Goal: Find contact information: Find contact information

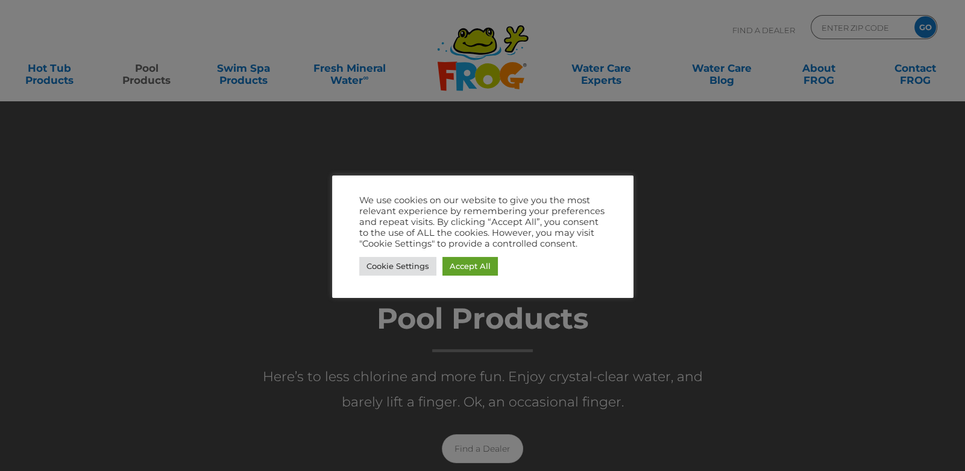
click at [470, 269] on link "Accept All" at bounding box center [469, 266] width 55 height 19
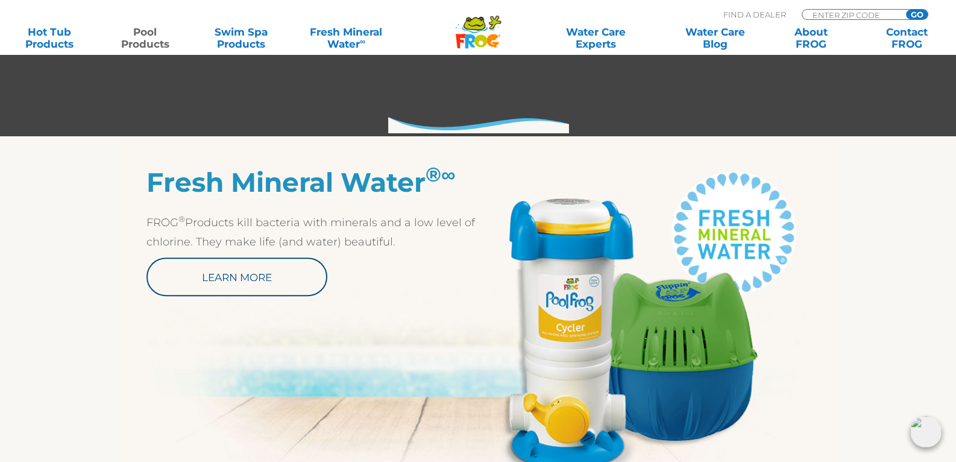
scroll to position [409, 0]
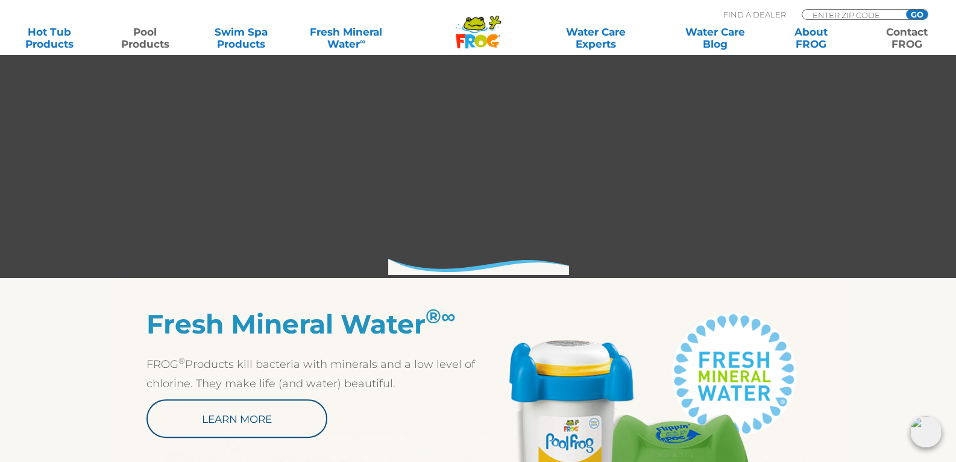
click at [897, 30] on link "Contact FROG" at bounding box center [906, 38] width 75 height 24
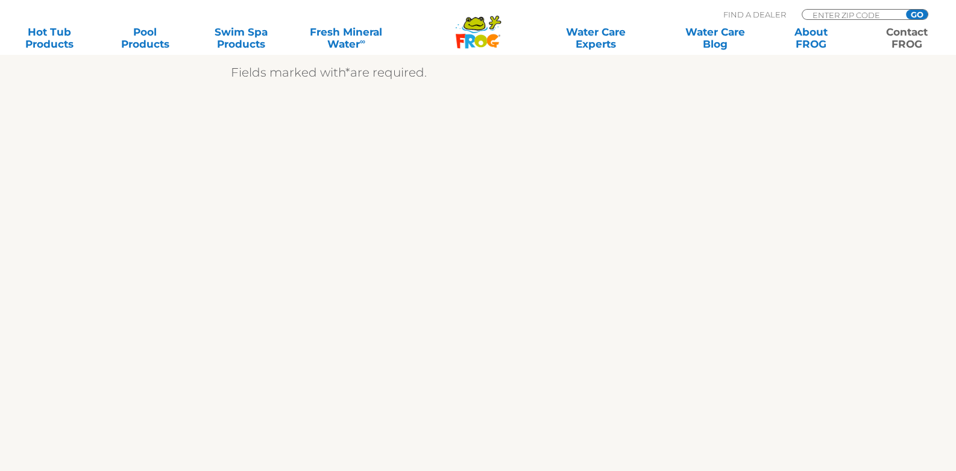
scroll to position [437, 0]
drag, startPoint x: 964, startPoint y: 37, endPoint x: 964, endPoint y: 145, distance: 107.3
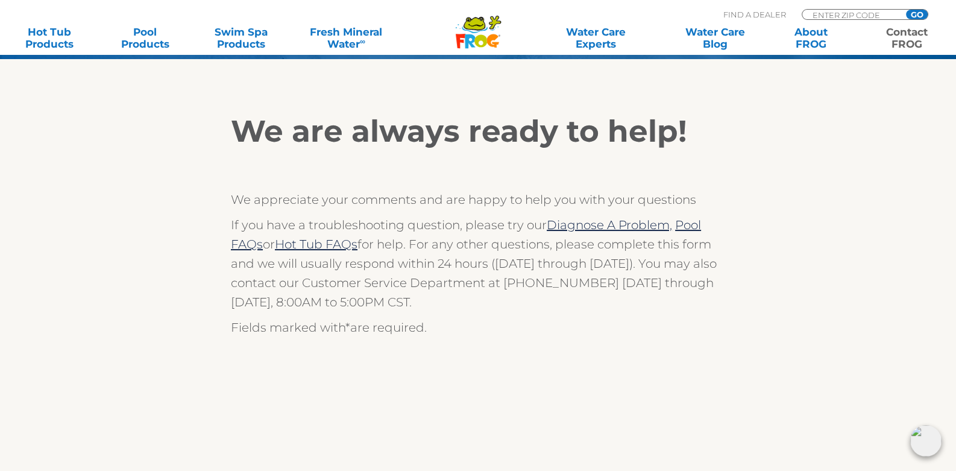
scroll to position [163, 0]
